Goal: Task Accomplishment & Management: Complete application form

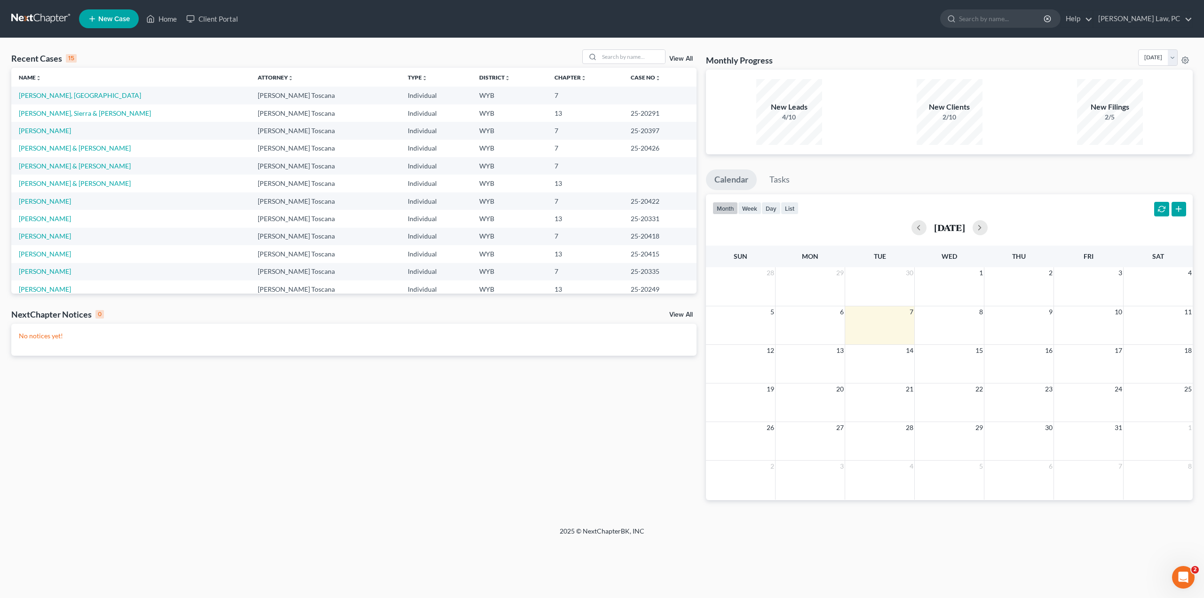
click at [118, 16] on span "New Case" at bounding box center [114, 19] width 32 height 7
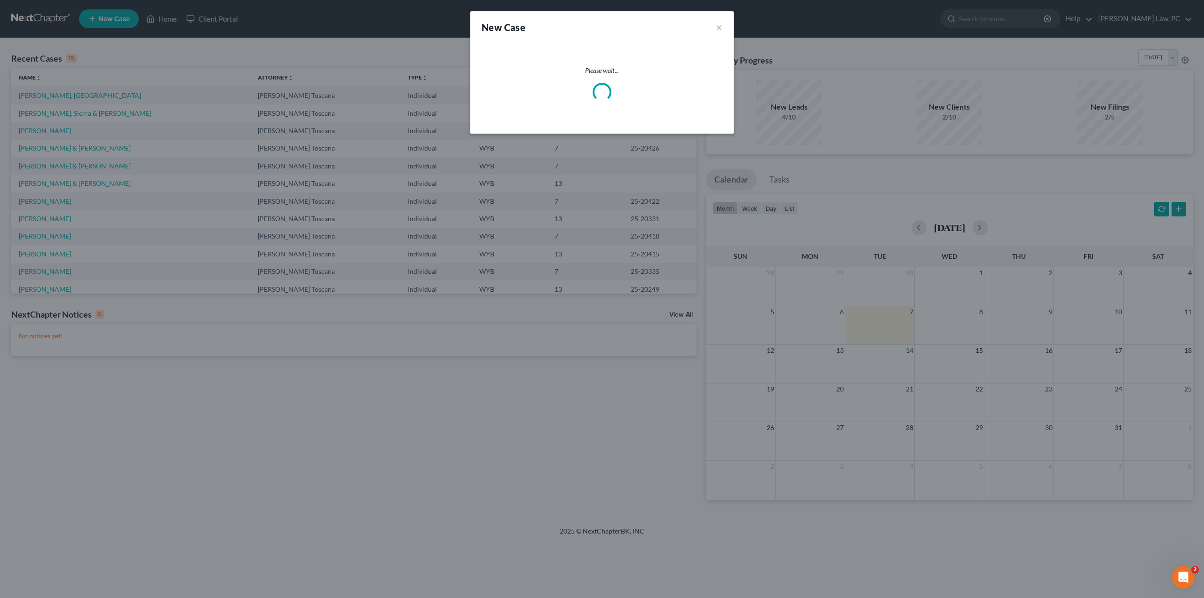
select select "92"
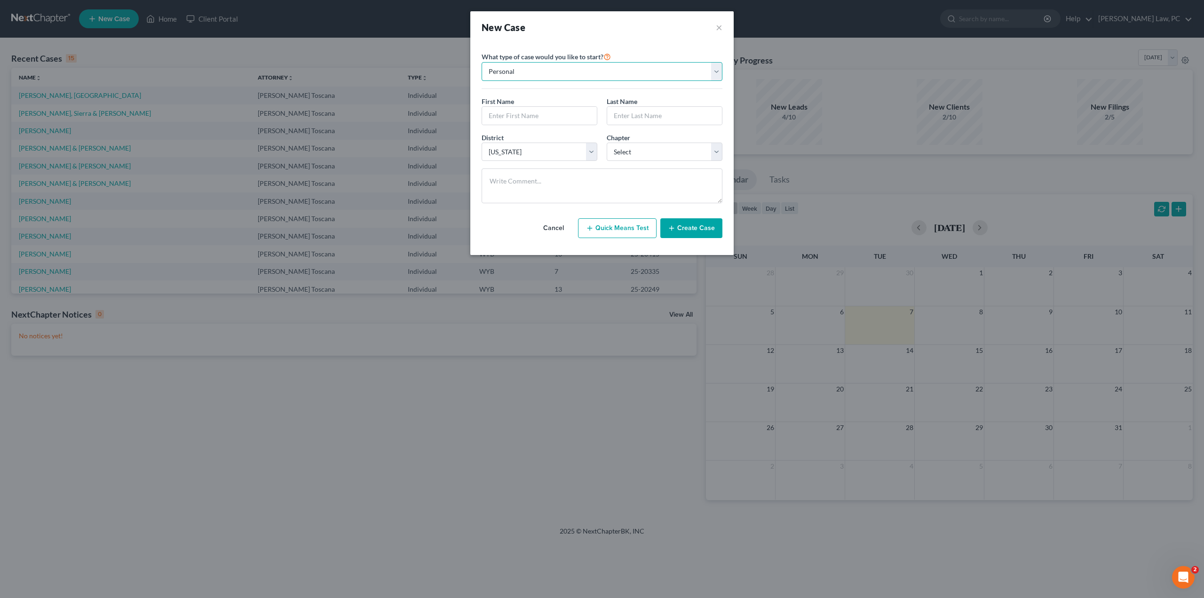
click at [533, 65] on select "Personal Business" at bounding box center [602, 71] width 241 height 19
click at [482, 62] on select "Personal Business" at bounding box center [602, 71] width 241 height 19
click at [514, 114] on input "text" at bounding box center [539, 116] width 115 height 18
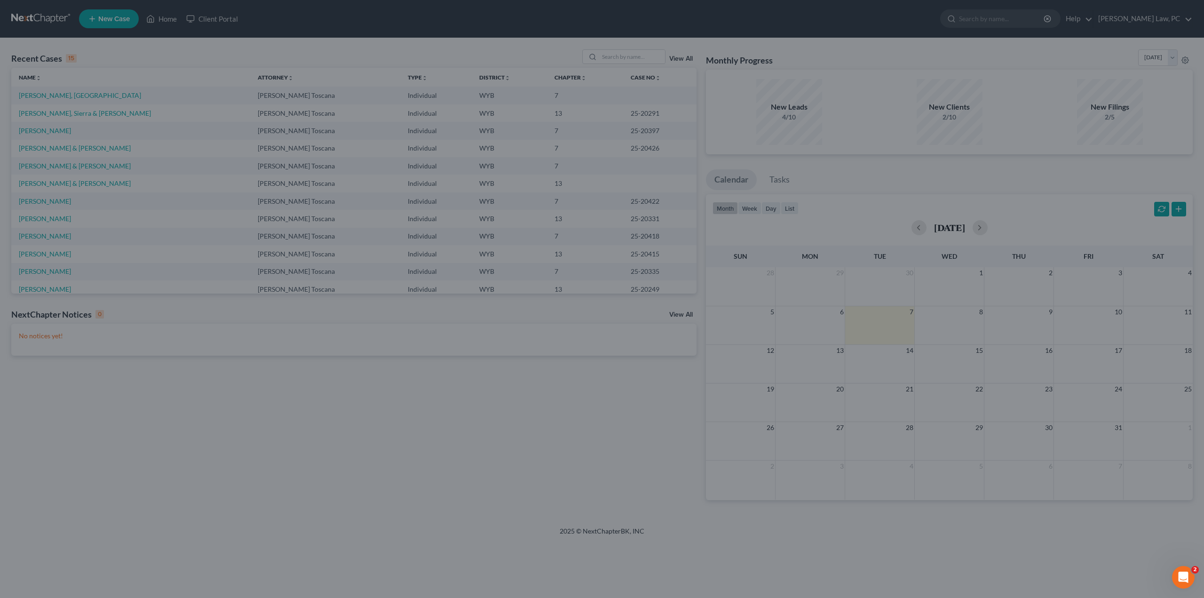
click at [593, 291] on div "New Case × Please select case type * Bankruptcy Bankruptcy What type of case wo…" at bounding box center [602, 299] width 1204 height 598
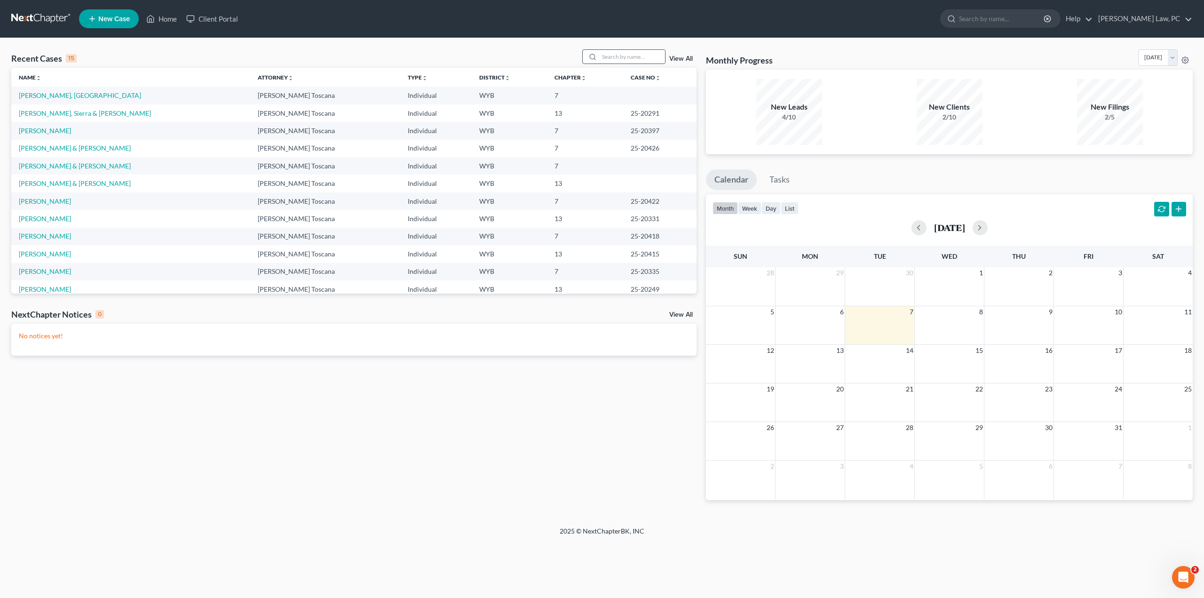
click at [619, 56] on input "search" at bounding box center [632, 57] width 66 height 14
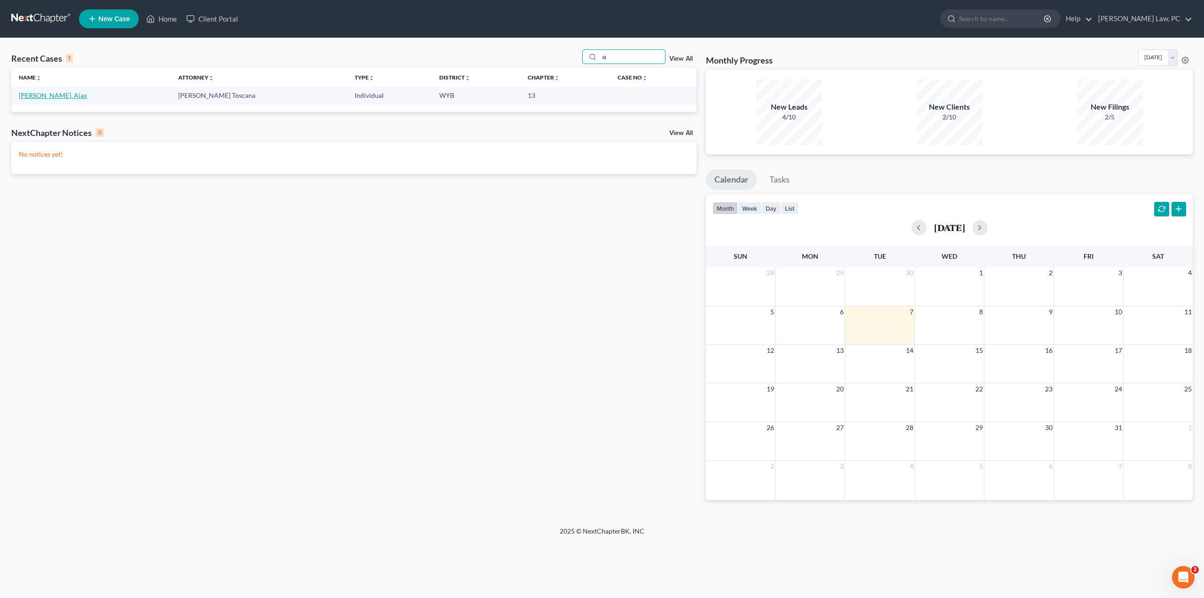
type input "aj"
click at [41, 93] on link "[PERSON_NAME], Ajax" at bounding box center [53, 95] width 68 height 8
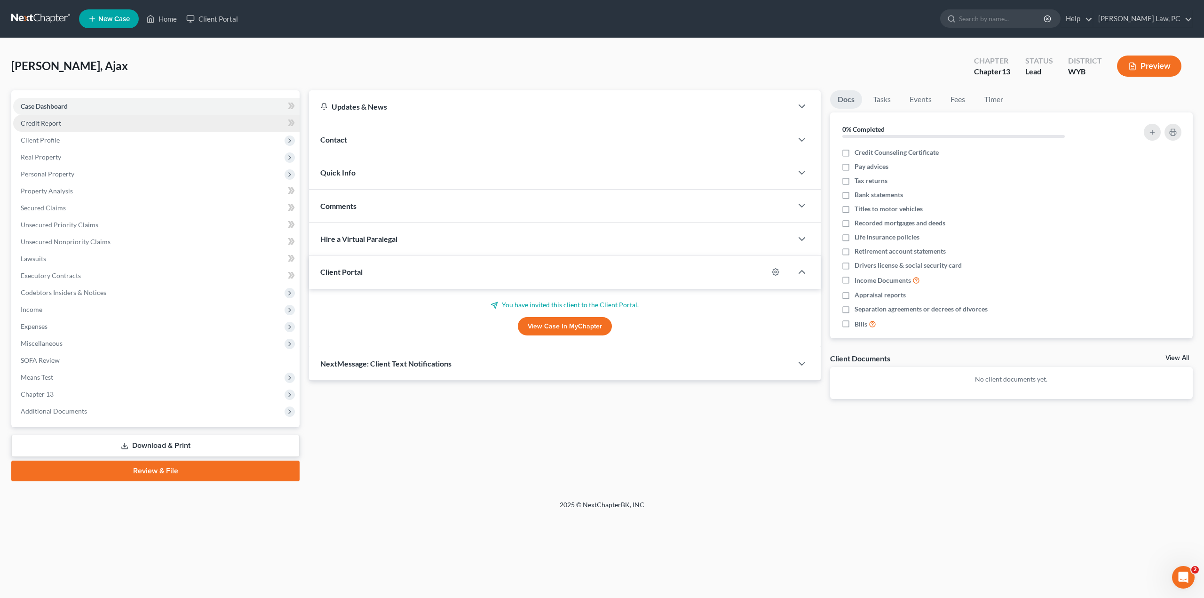
click at [58, 120] on span "Credit Report" at bounding box center [41, 123] width 40 height 8
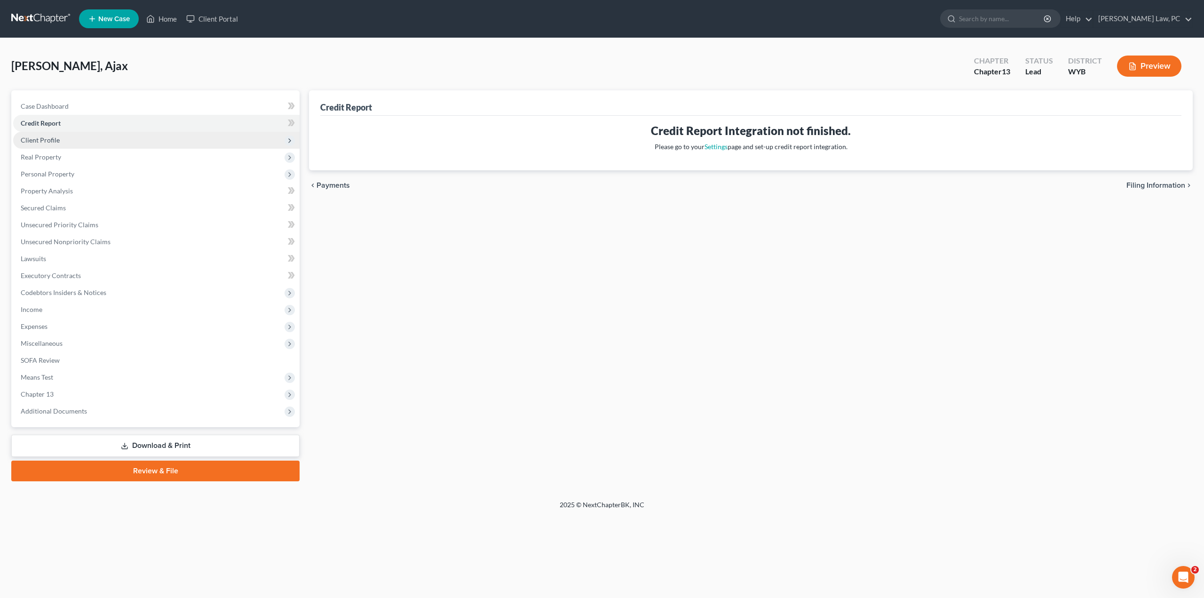
click at [55, 137] on span "Client Profile" at bounding box center [40, 140] width 39 height 8
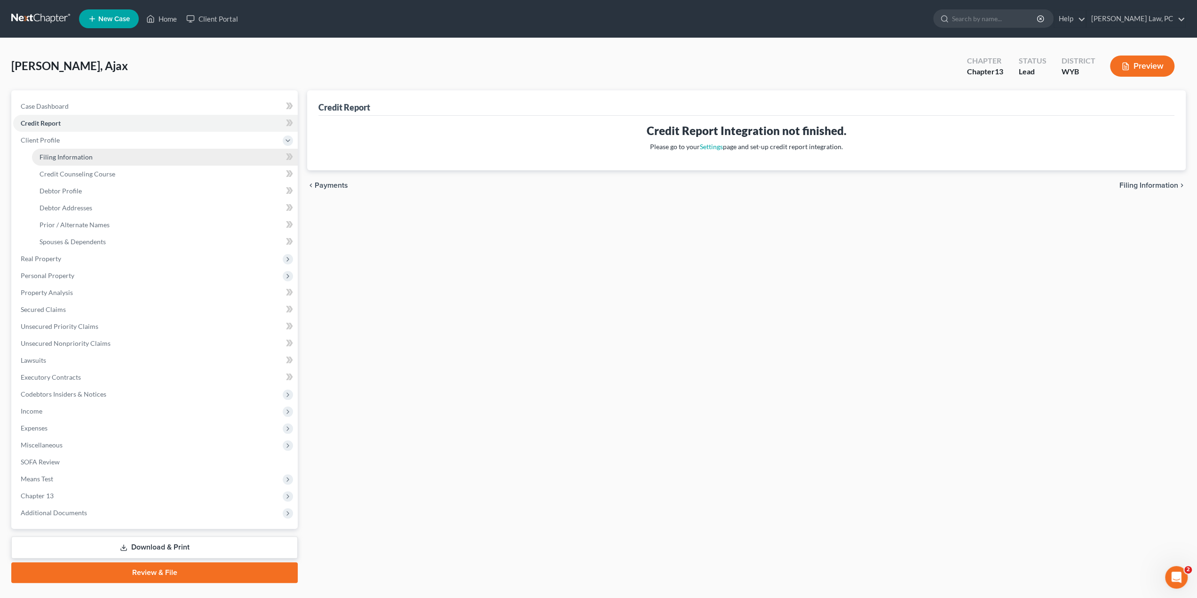
click at [58, 161] on link "Filing Information" at bounding box center [165, 157] width 266 height 17
select select "1"
select select "0"
select select "3"
select select "92"
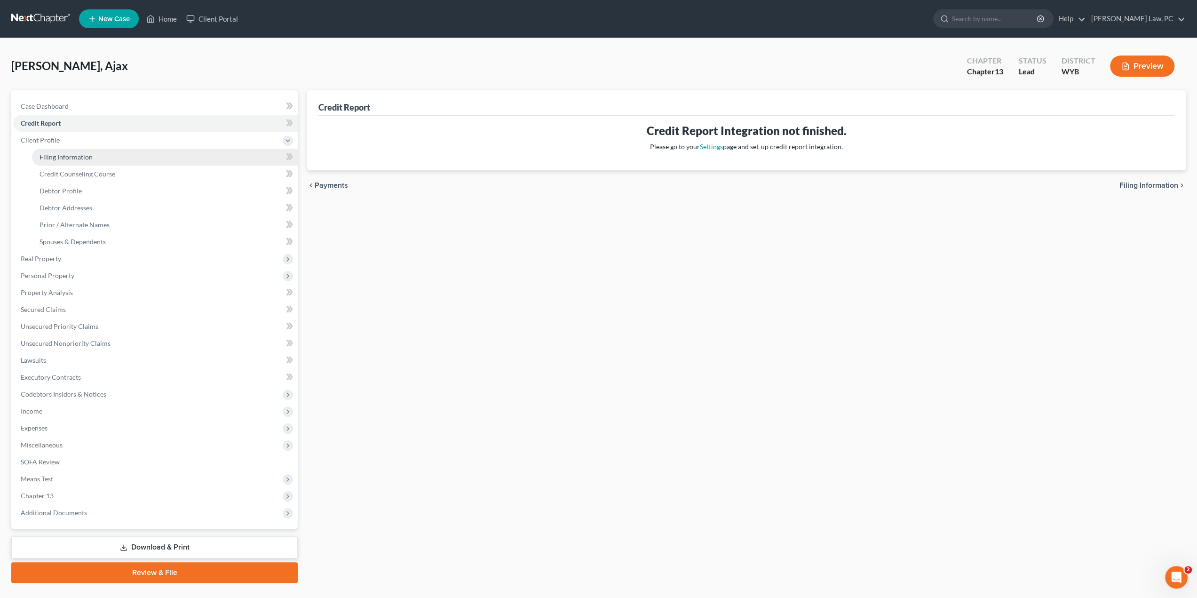
select select "1"
select select "53"
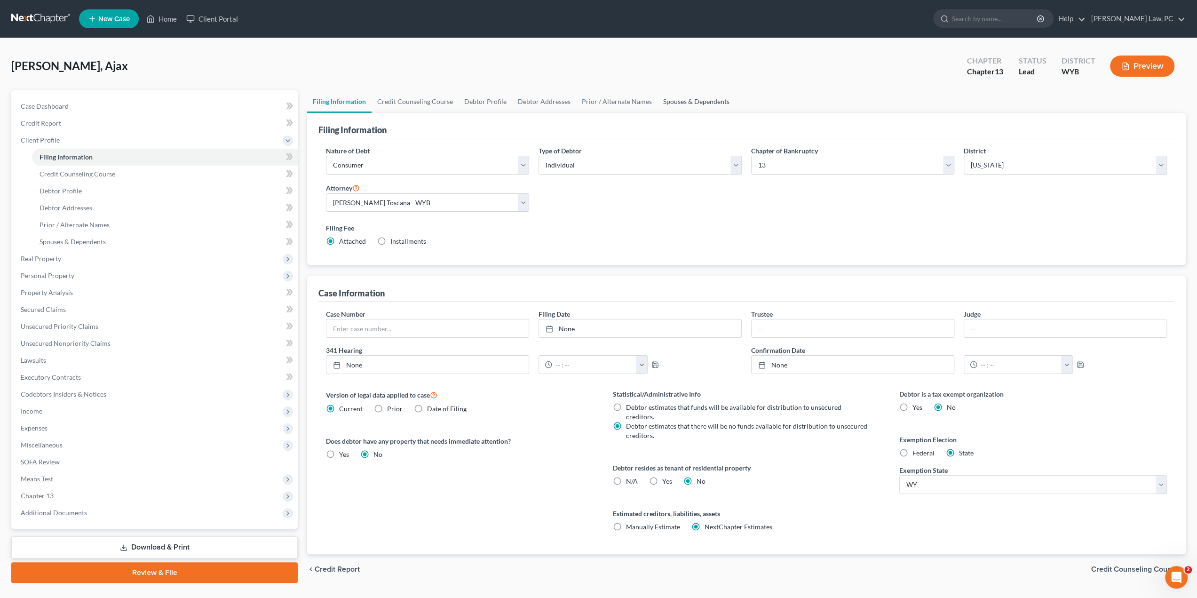
click at [675, 98] on link "Spouses & Dependents" at bounding box center [697, 101] width 78 height 23
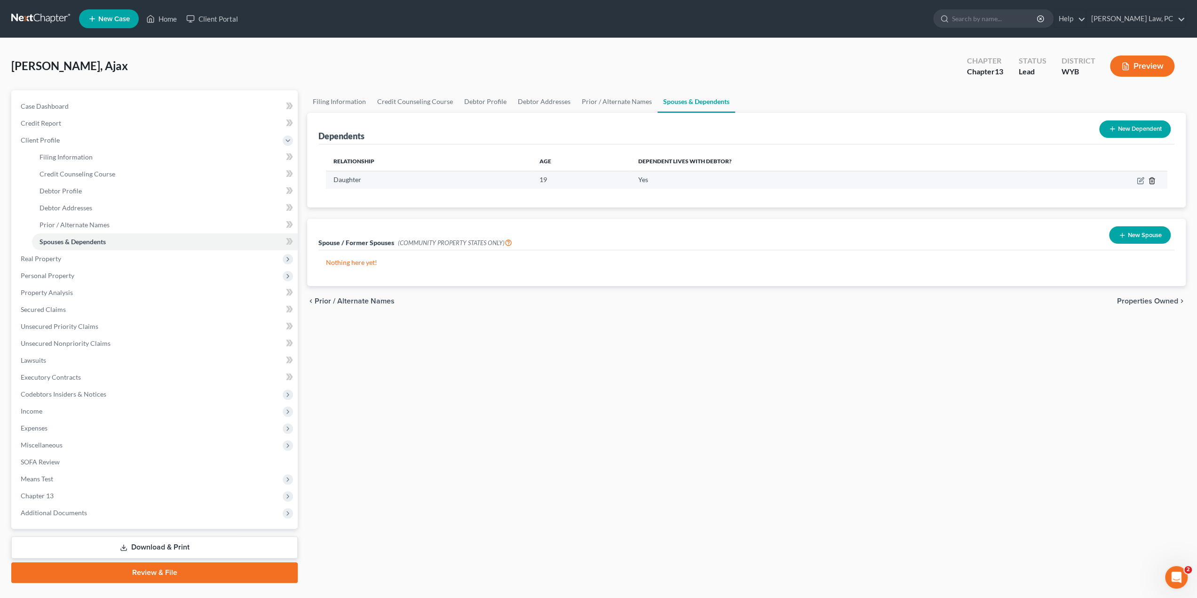
click at [1150, 180] on icon "button" at bounding box center [1152, 180] width 4 height 6
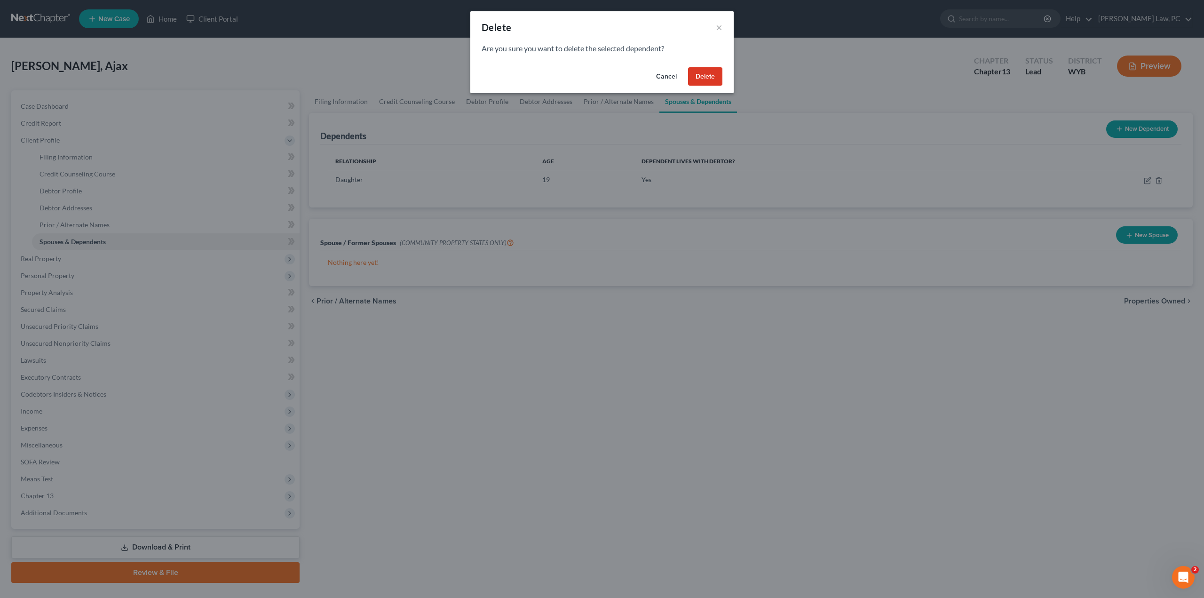
click at [703, 78] on button "Delete" at bounding box center [705, 76] width 34 height 19
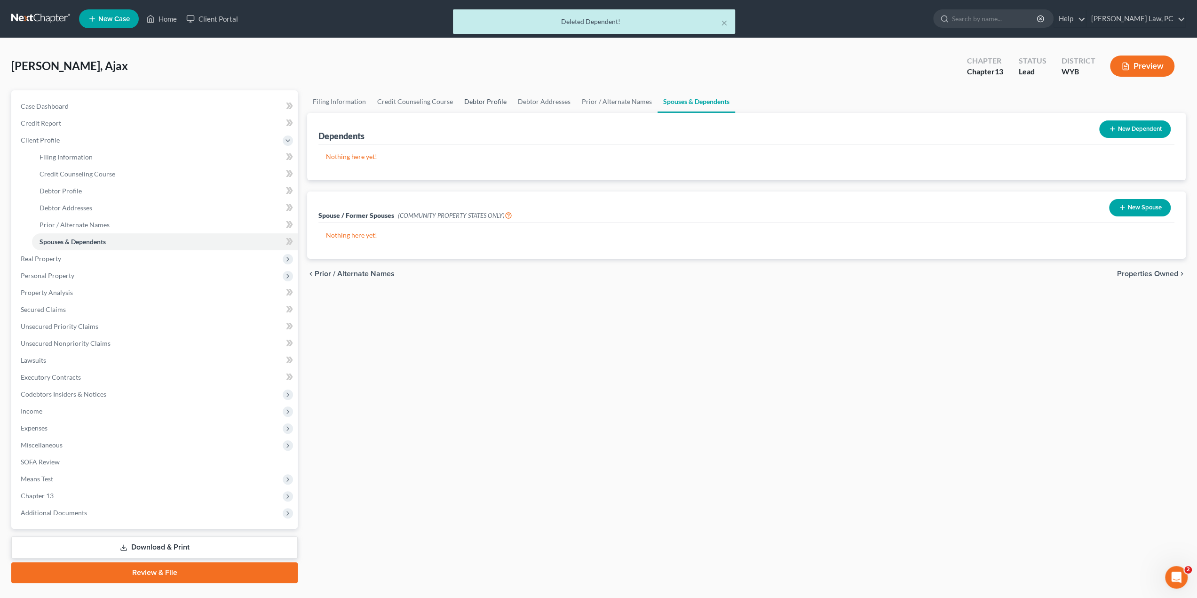
click at [481, 103] on link "Debtor Profile" at bounding box center [486, 101] width 54 height 23
select select "0"
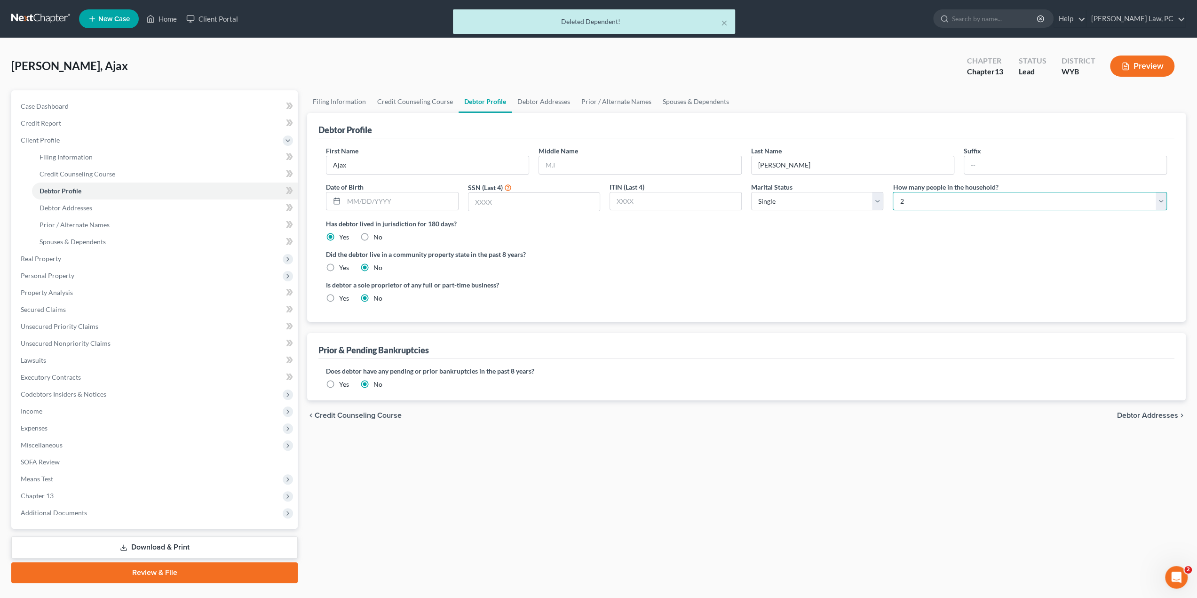
click at [908, 203] on select "Select 1 2 3 4 5 6 7 8 9 10 11 12 13 14 15 16 17 18 19 20" at bounding box center [1030, 201] width 274 height 19
select select "0"
click at [893, 192] on select "Select 1 2 3 4 5 6 7 8 9 10 11 12 13 14 15 16 17 18 19 20" at bounding box center [1030, 201] width 274 height 19
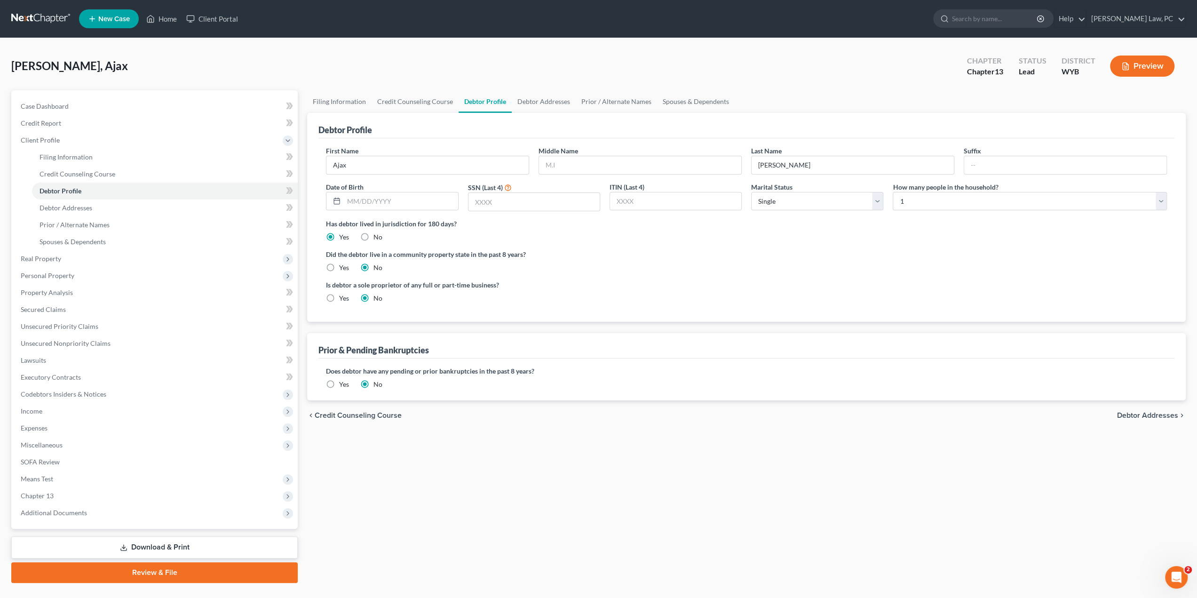
click at [630, 268] on div "Did the debtor live in a community property state in the past 8 years? Yes No" at bounding box center [746, 260] width 841 height 23
click at [45, 405] on span "Income" at bounding box center [155, 411] width 285 height 17
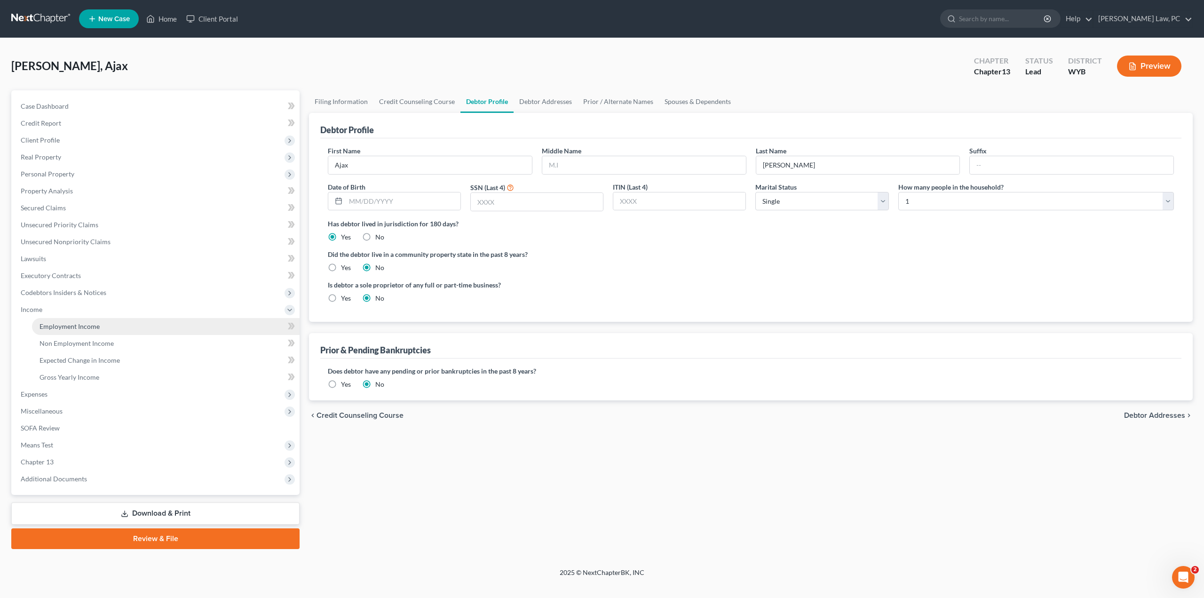
click at [101, 328] on link "Employment Income" at bounding box center [166, 326] width 268 height 17
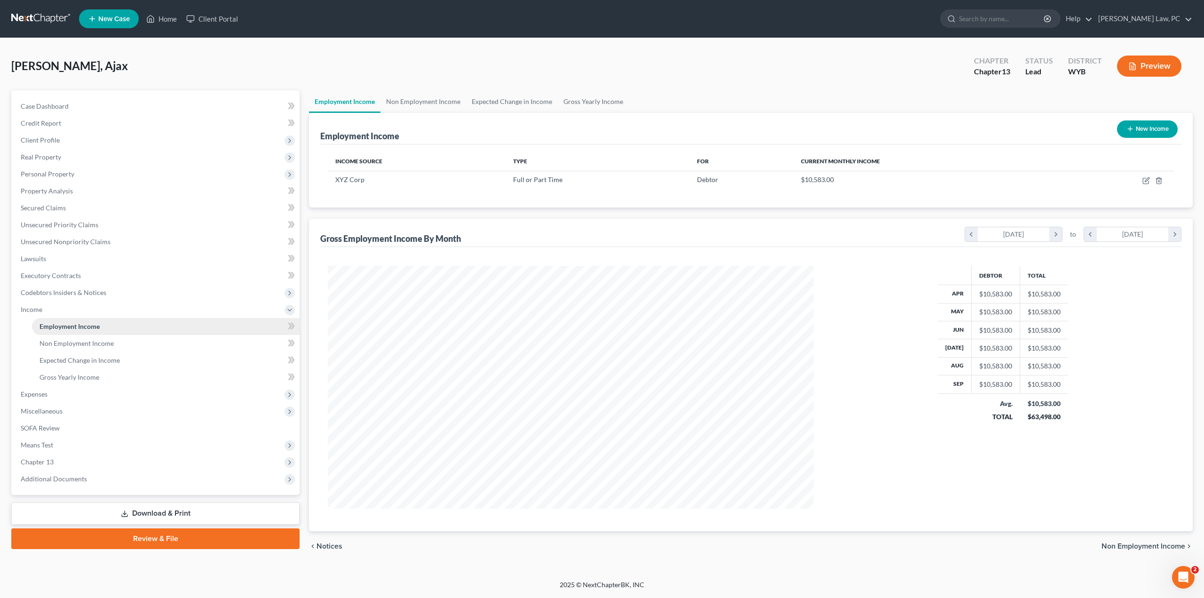
scroll to position [243, 504]
click at [1146, 180] on icon "button" at bounding box center [1147, 181] width 8 height 8
select select "0"
select select "2"
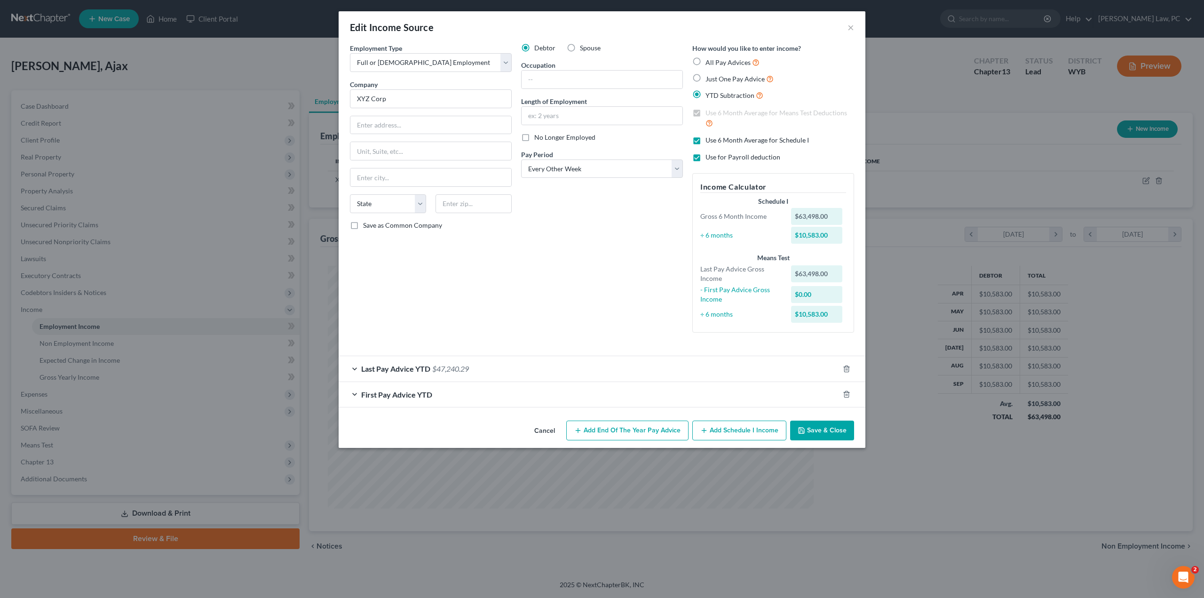
click at [404, 371] on span "Last Pay Advice YTD" at bounding box center [395, 368] width 69 height 9
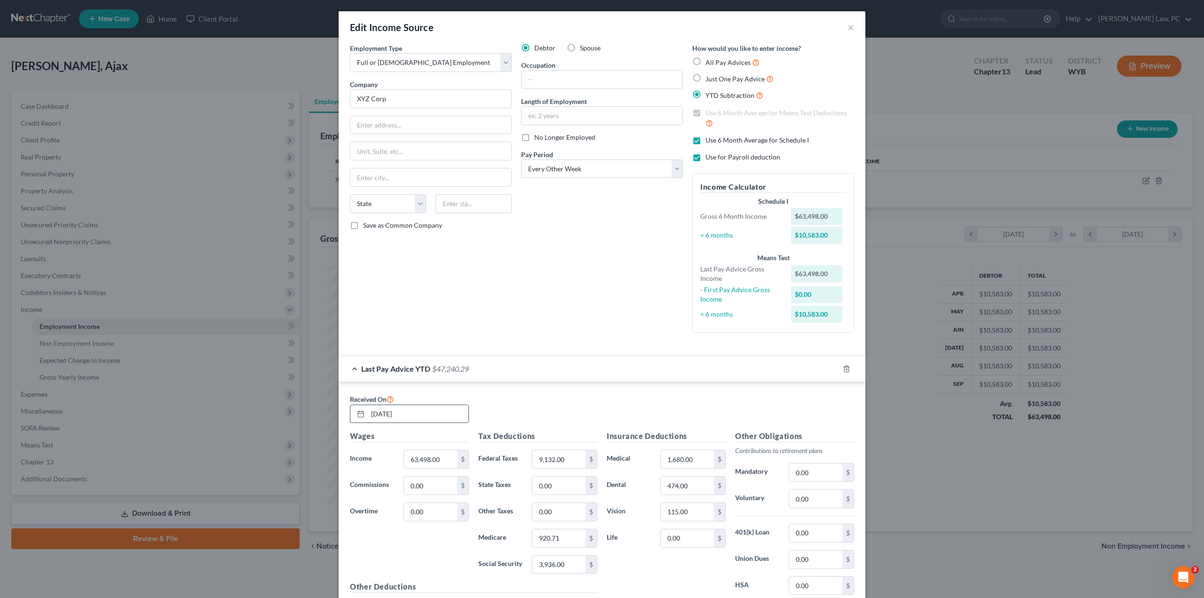
click at [421, 408] on input "[DATE]" at bounding box center [418, 414] width 101 height 18
type input "[DATE]"
click at [438, 458] on input "63,498.00" at bounding box center [430, 459] width 53 height 18
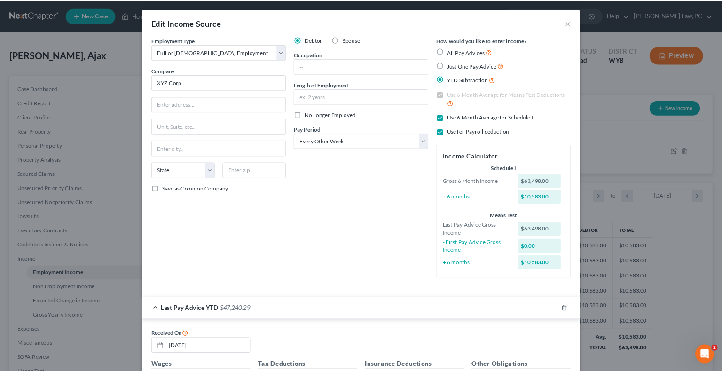
scroll to position [470195, 470069]
